Goal: Navigation & Orientation: Find specific page/section

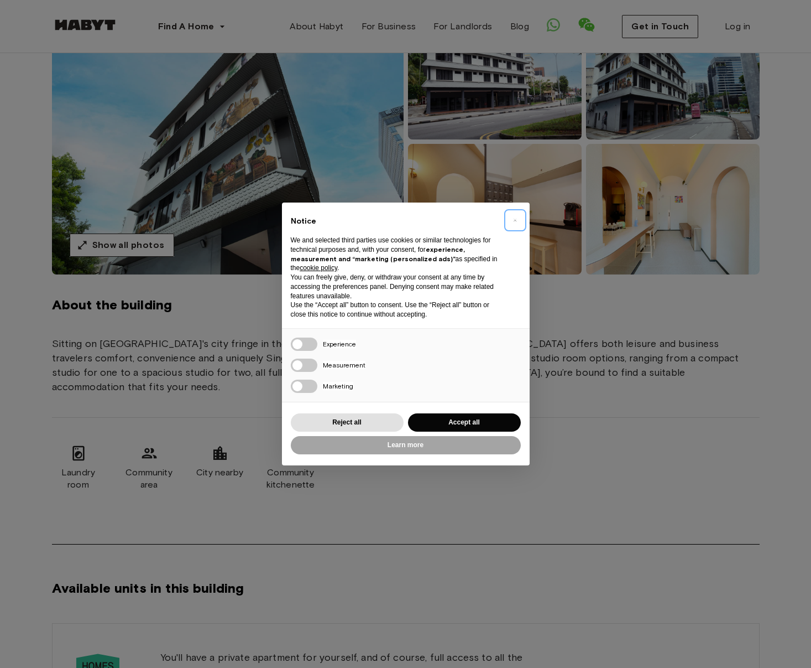
click at [515, 221] on span "×" at bounding box center [515, 219] width 4 height 13
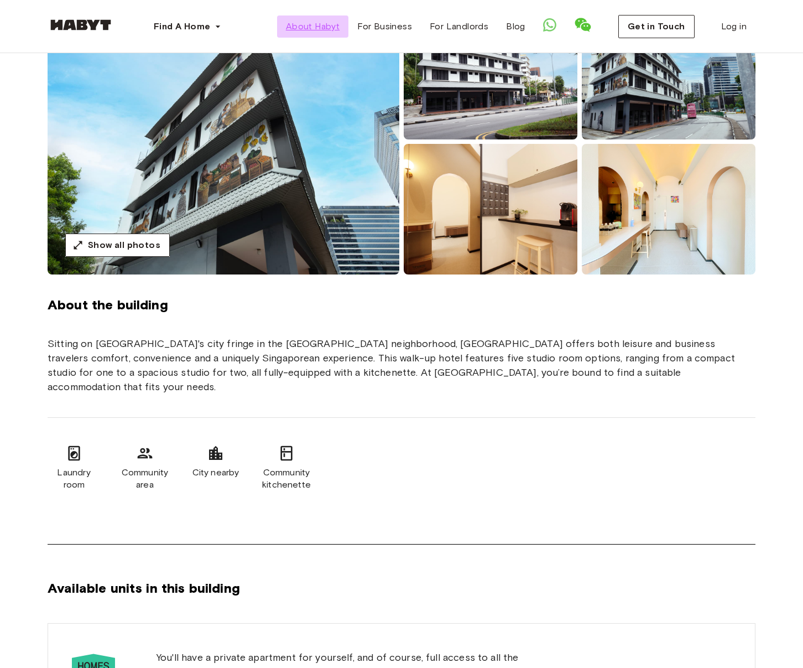
click at [325, 28] on span "About Habyt" at bounding box center [313, 26] width 54 height 13
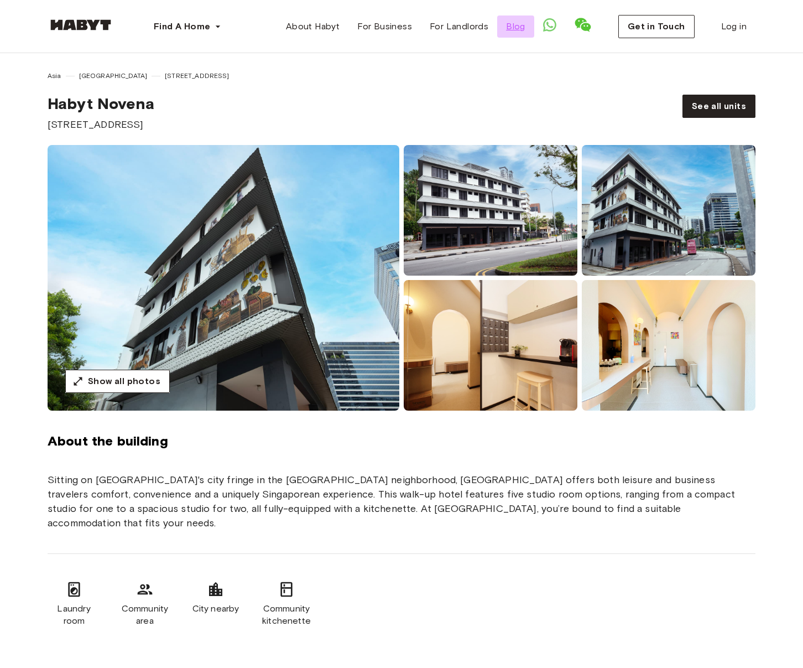
click at [519, 28] on span "Blog" at bounding box center [515, 26] width 19 height 13
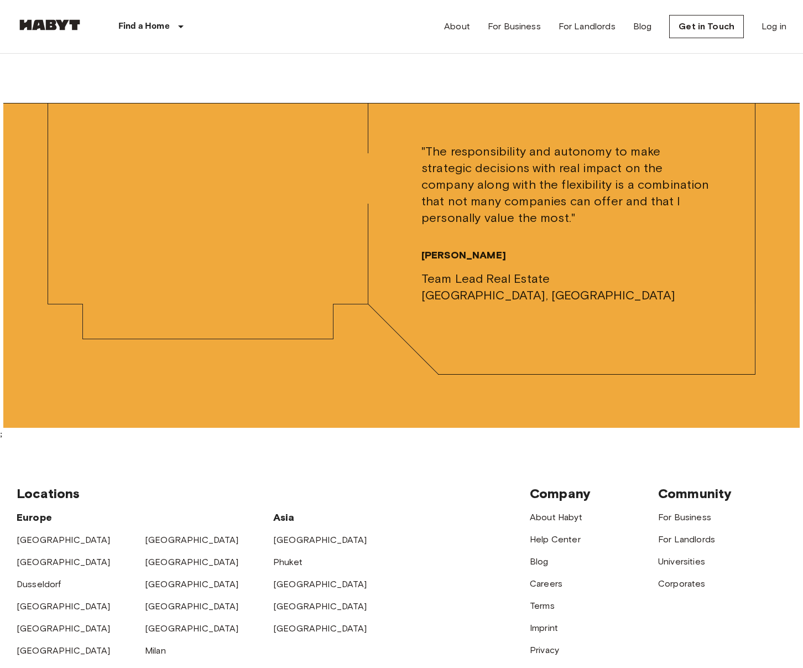
scroll to position [3576, 0]
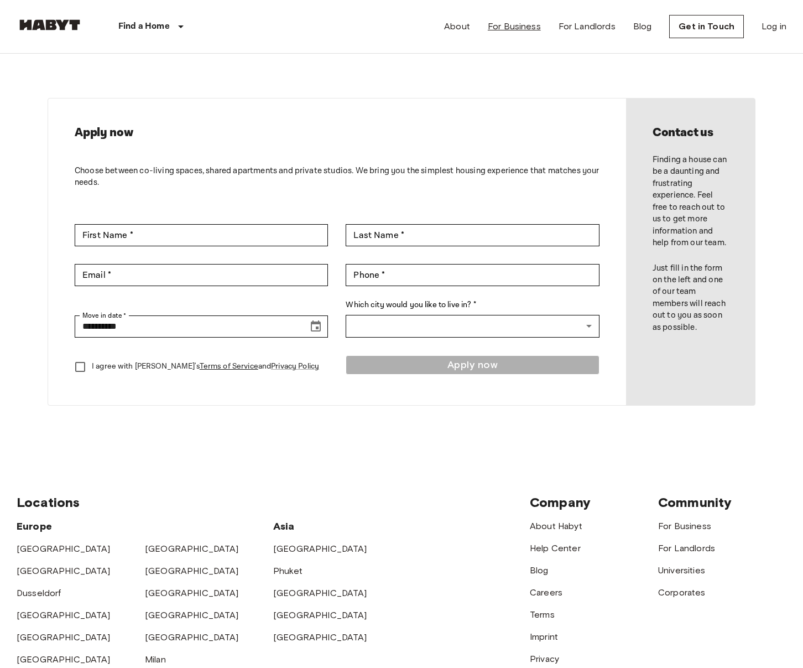
click at [509, 28] on link "For Business" at bounding box center [514, 26] width 53 height 13
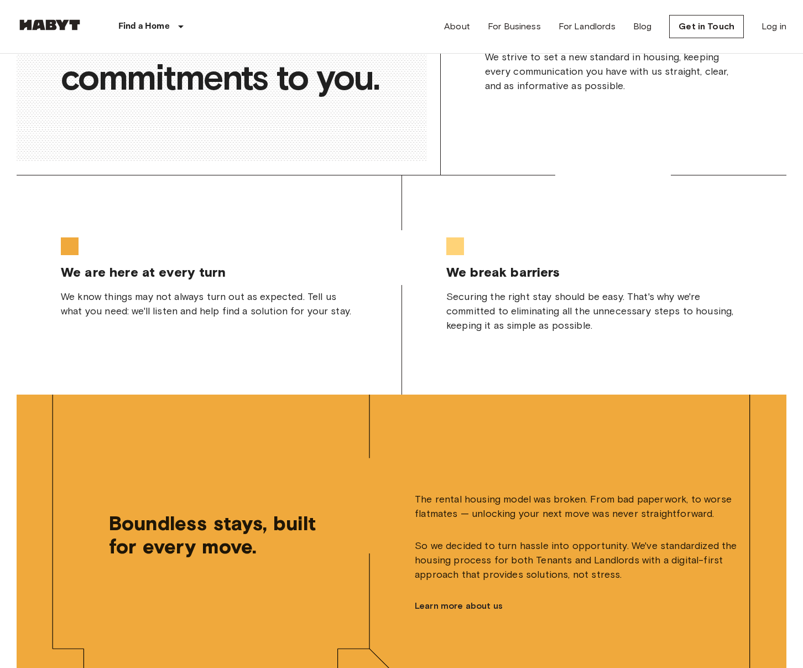
scroll to position [2246, 0]
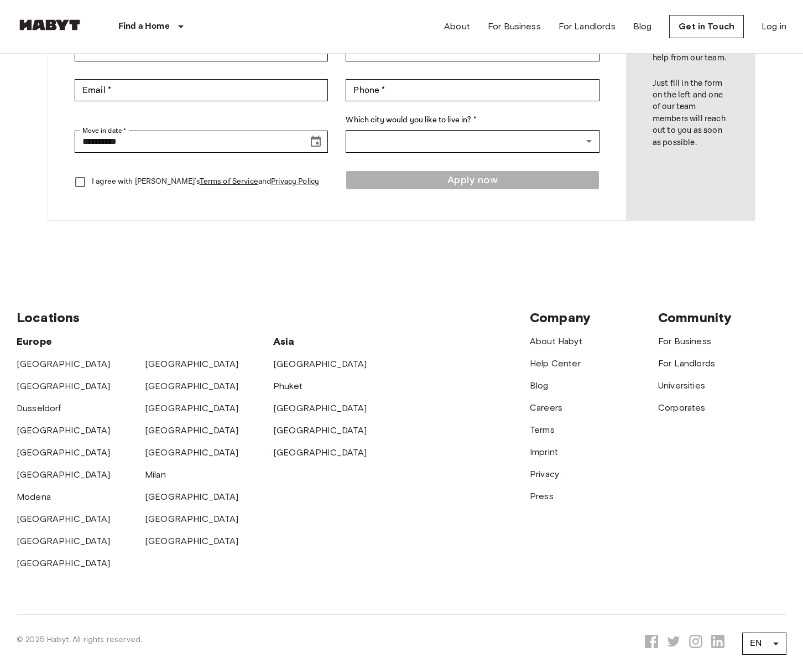
scroll to position [212, 0]
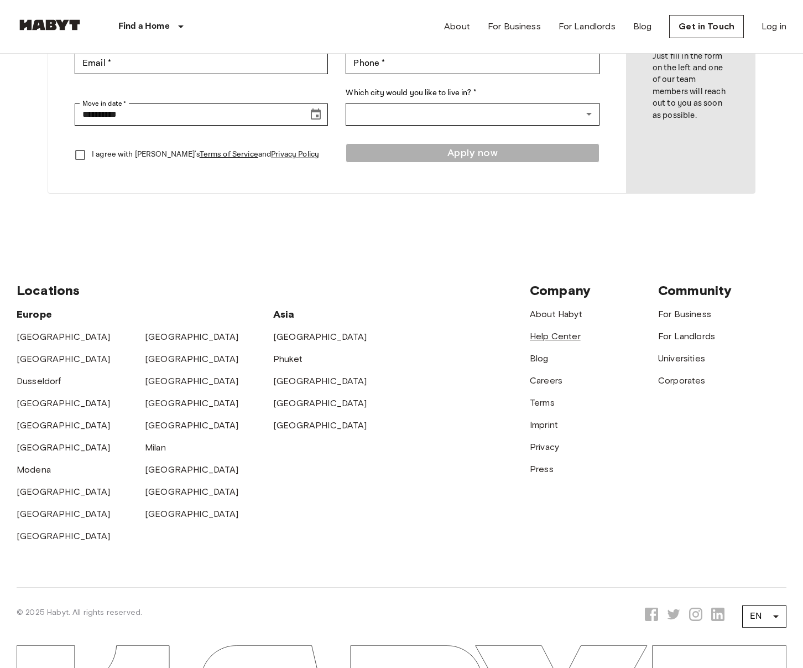
click at [555, 338] on link "Help Center" at bounding box center [555, 336] width 51 height 11
